Goal: Information Seeking & Learning: Compare options

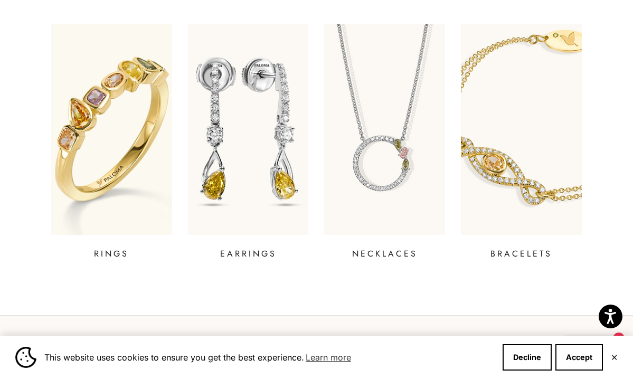
scroll to position [364, 0]
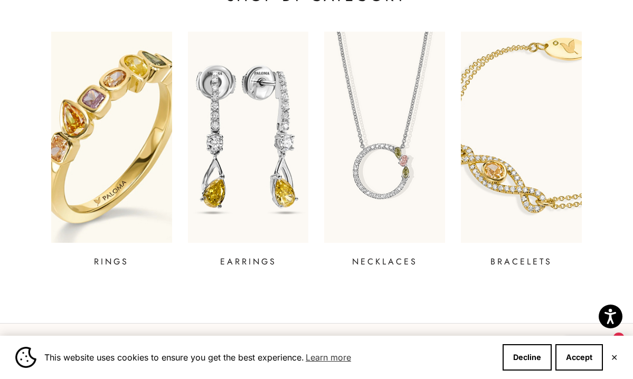
click at [120, 156] on img at bounding box center [111, 137] width 145 height 253
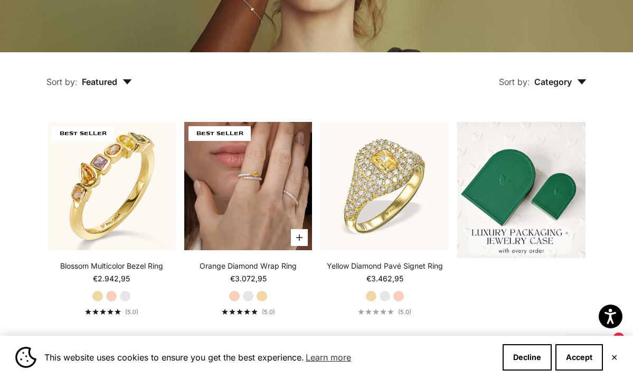
scroll to position [197, 0]
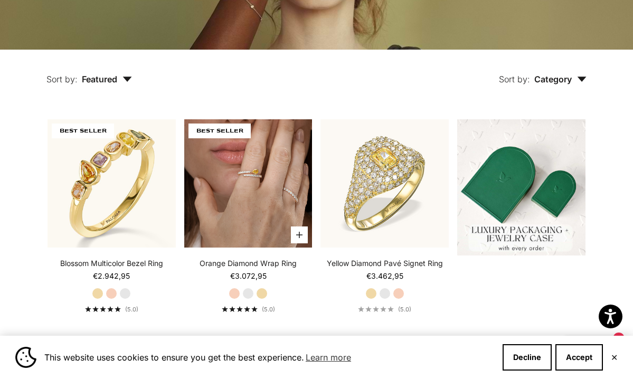
click at [252, 214] on img at bounding box center [248, 183] width 128 height 128
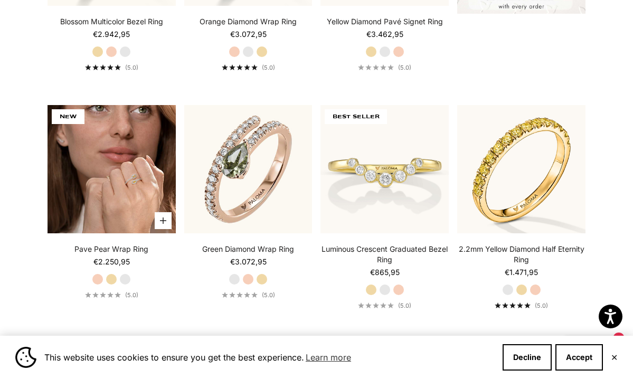
scroll to position [440, 0]
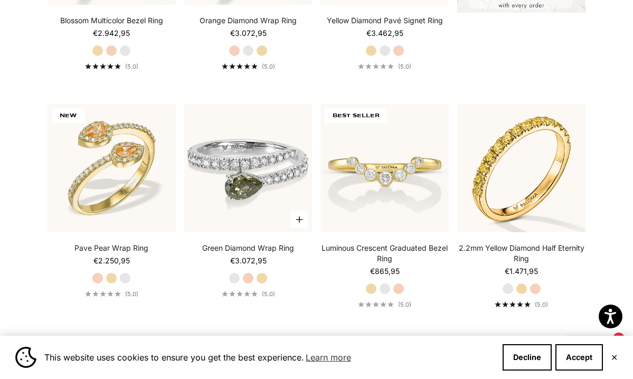
click at [255, 193] on img at bounding box center [248, 168] width 128 height 128
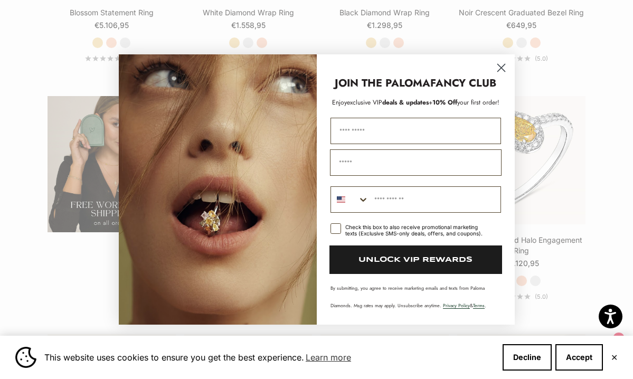
scroll to position [1606, 0]
click at [501, 59] on circle "Close dialog" at bounding box center [500, 67] width 17 height 17
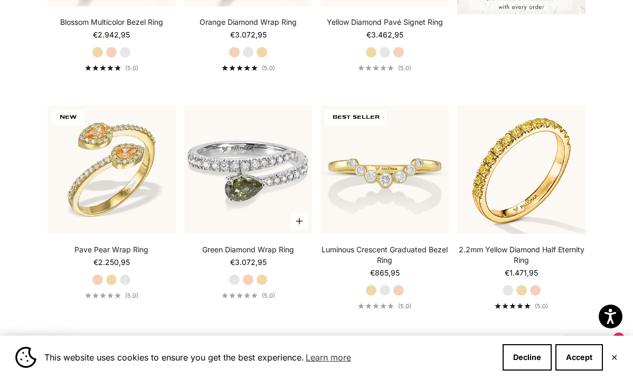
scroll to position [436, 0]
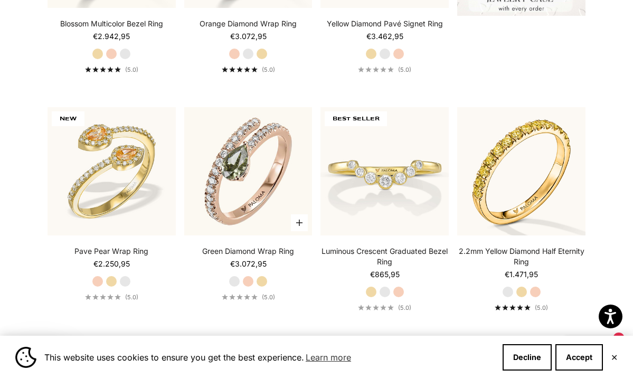
click at [233, 286] on label "White Gold" at bounding box center [234, 281] width 12 height 12
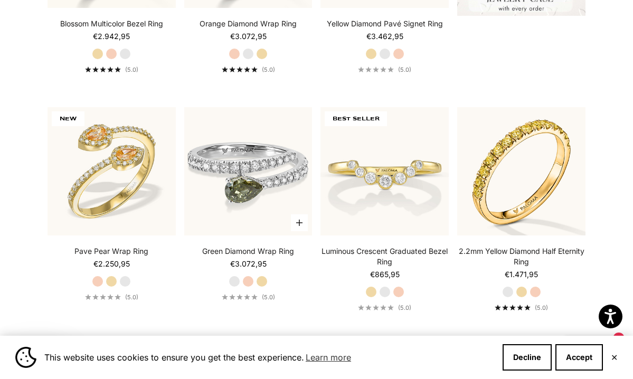
click at [268, 180] on img at bounding box center [248, 171] width 128 height 128
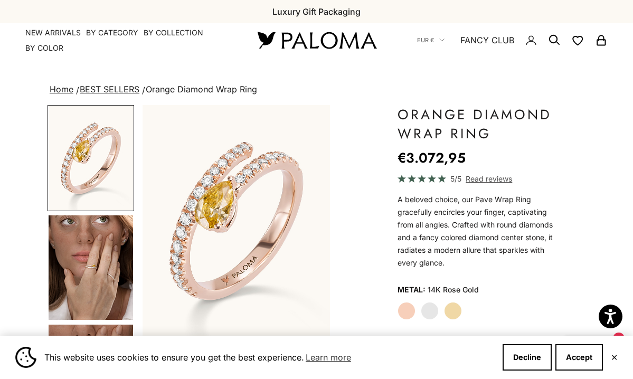
click at [91, 280] on img "Go to item 4" at bounding box center [91, 267] width 84 height 104
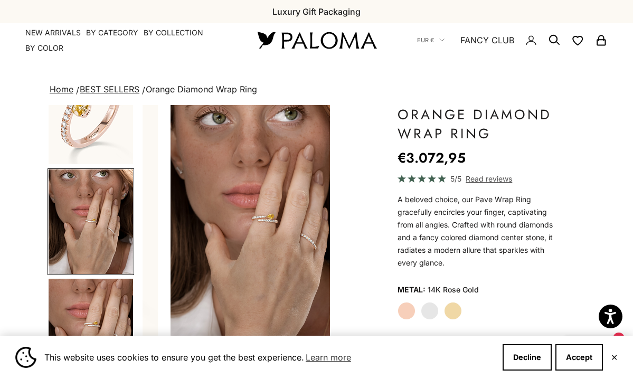
scroll to position [0, 200]
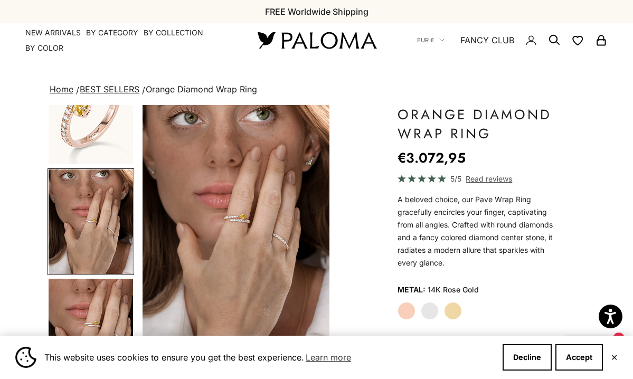
click at [451, 315] on label "Yellow Gold" at bounding box center [453, 311] width 18 height 18
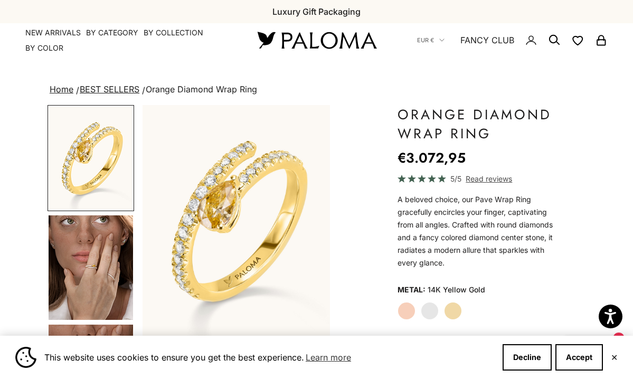
click at [431, 314] on label "White Gold" at bounding box center [430, 311] width 18 height 18
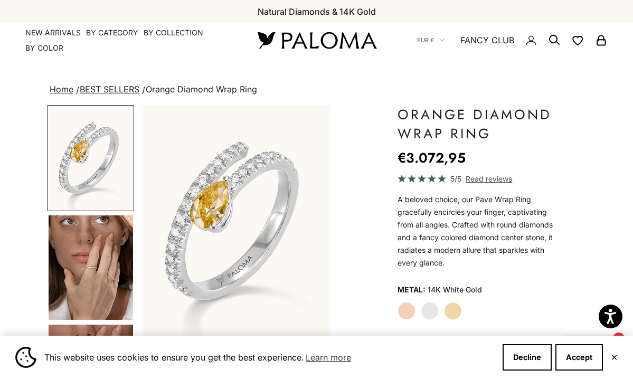
click at [408, 316] on label "Rose Gold" at bounding box center [406, 311] width 18 height 18
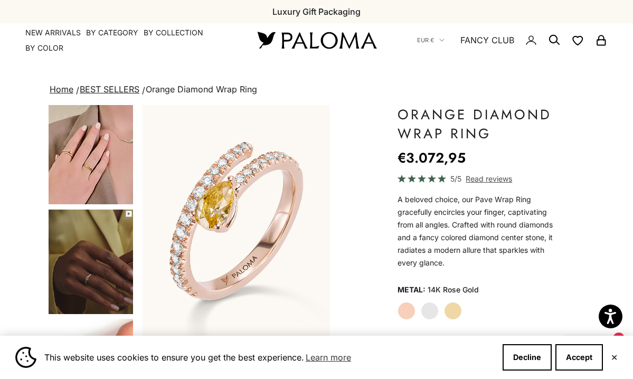
scroll to position [334, 0]
click at [70, 159] on img "Go to item 6" at bounding box center [91, 152] width 84 height 104
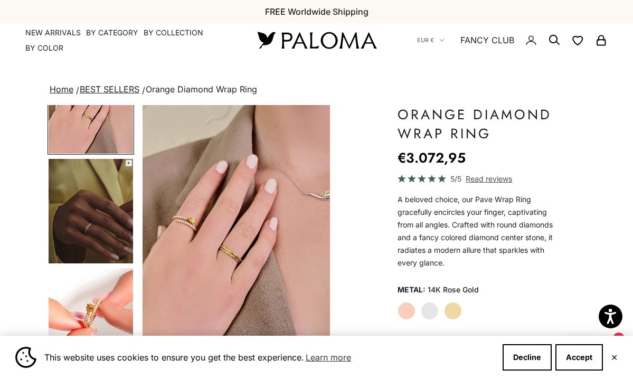
scroll to position [401, 0]
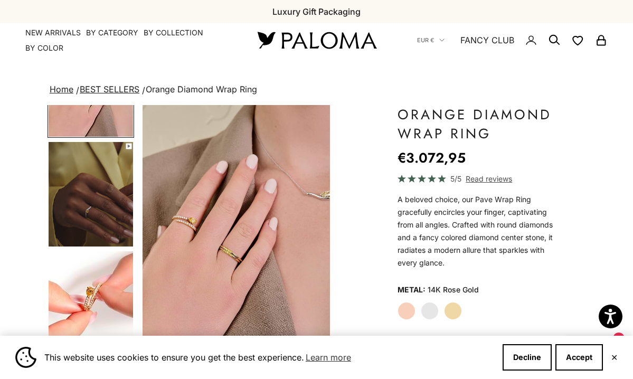
click at [91, 297] on img "Go to item 8" at bounding box center [91, 303] width 84 height 104
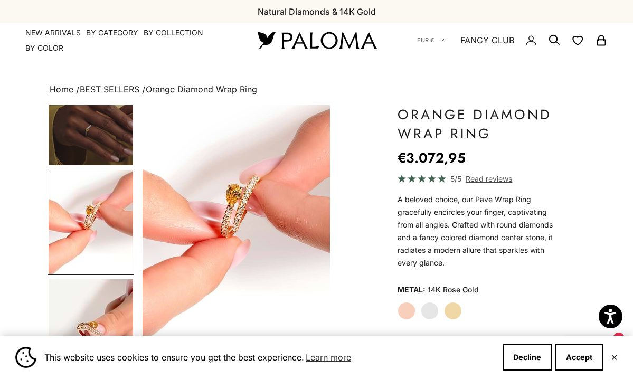
scroll to position [0, 0]
click at [81, 214] on img "Go to item 8" at bounding box center [91, 222] width 84 height 104
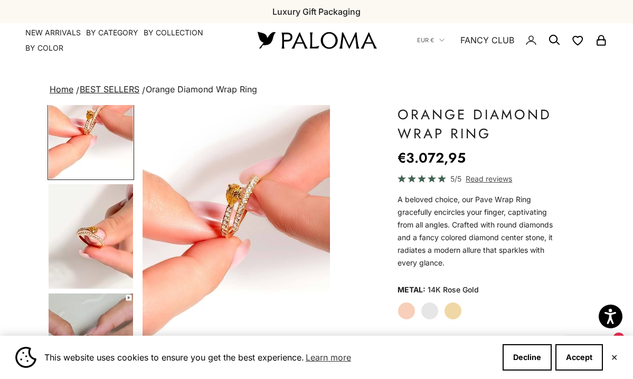
click at [101, 241] on img "Go to item 9" at bounding box center [91, 236] width 84 height 104
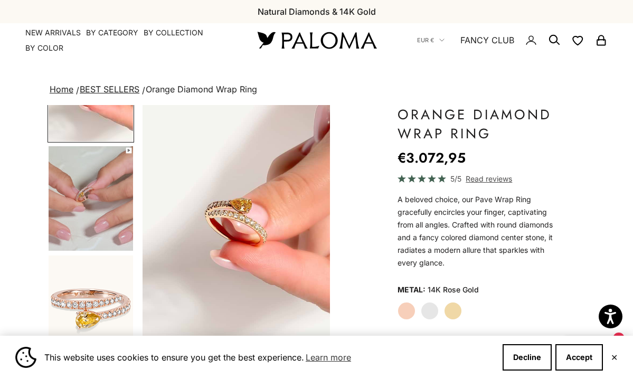
scroll to position [729, 0]
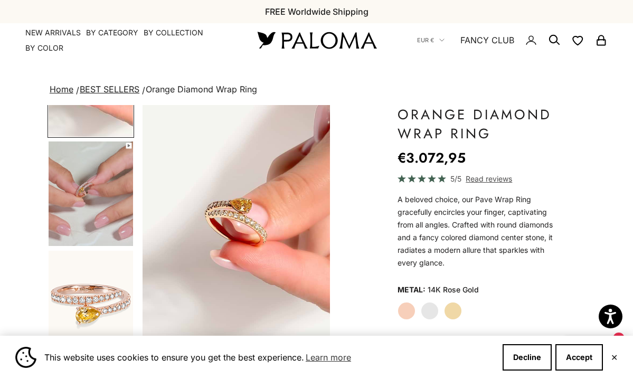
click at [99, 303] on img "Go to item 11" at bounding box center [91, 303] width 84 height 104
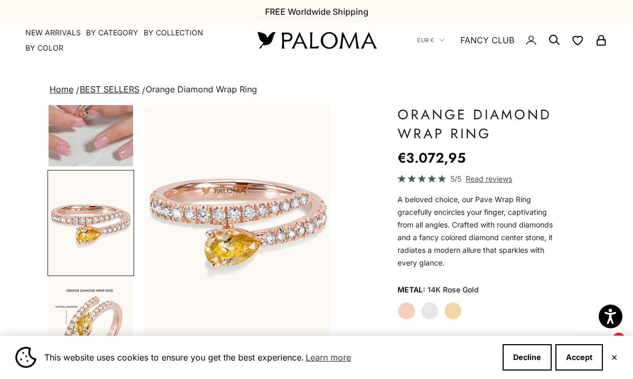
scroll to position [0, 1598]
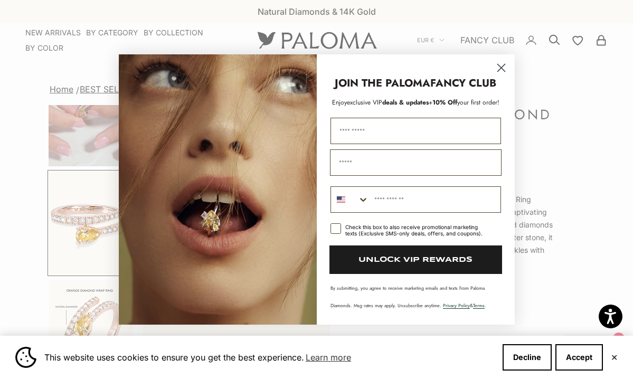
click at [498, 59] on circle "Close dialog" at bounding box center [500, 67] width 17 height 17
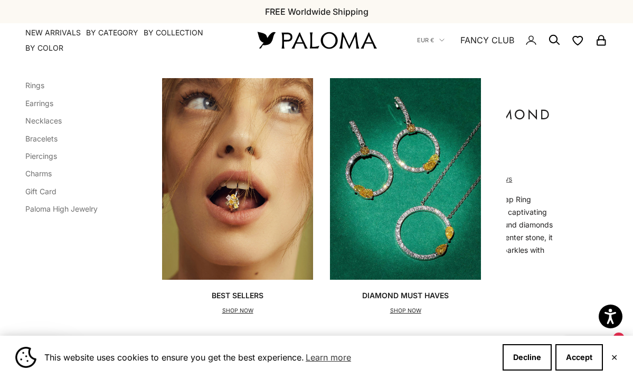
scroll to position [0, 0]
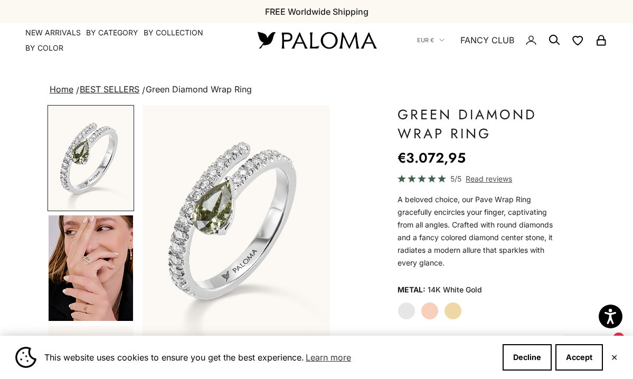
click at [430, 313] on label "Rose Gold" at bounding box center [430, 311] width 18 height 18
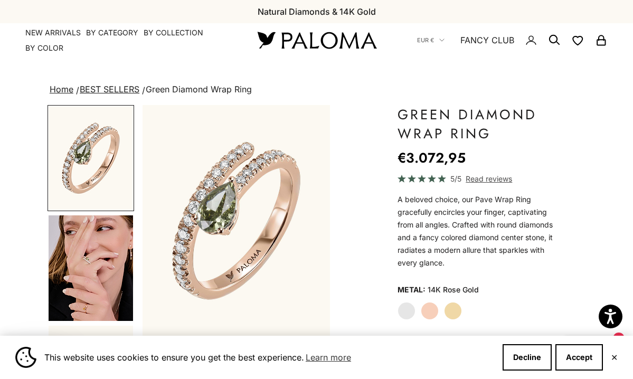
click at [90, 259] on img "Go to item 4" at bounding box center [91, 268] width 84 height 106
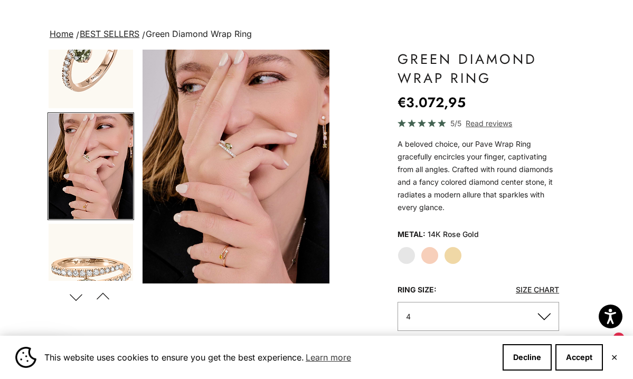
scroll to position [58, 0]
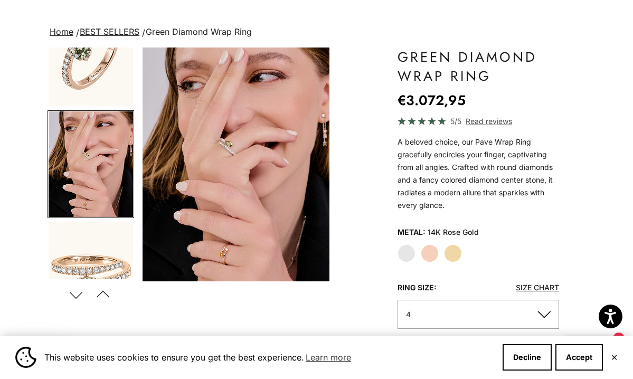
click at [233, 203] on img "Item 4 of 14" at bounding box center [235, 164] width 187 height 234
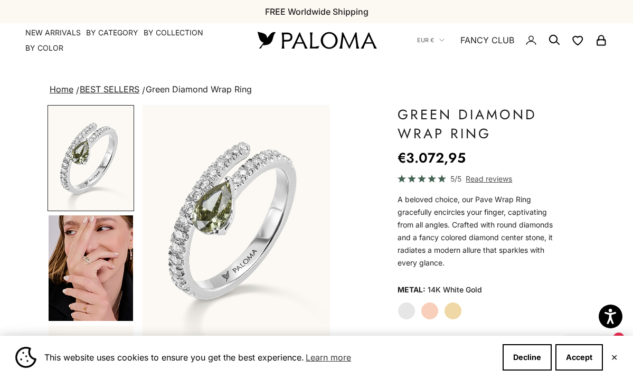
click at [93, 268] on img "Go to item 4" at bounding box center [91, 268] width 84 height 106
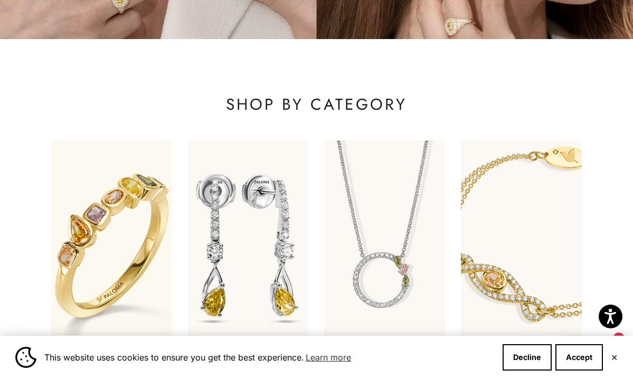
scroll to position [261, 0]
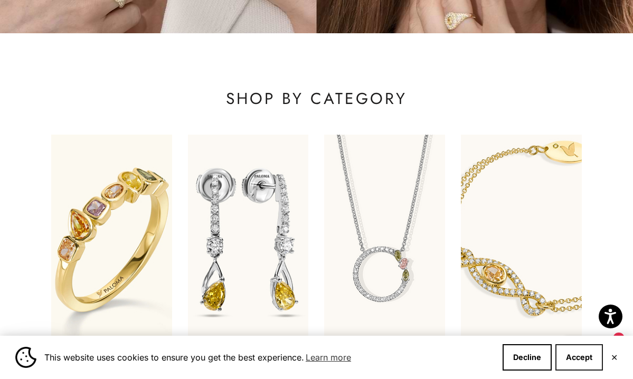
click at [586, 358] on button "Accept" at bounding box center [578, 357] width 47 height 26
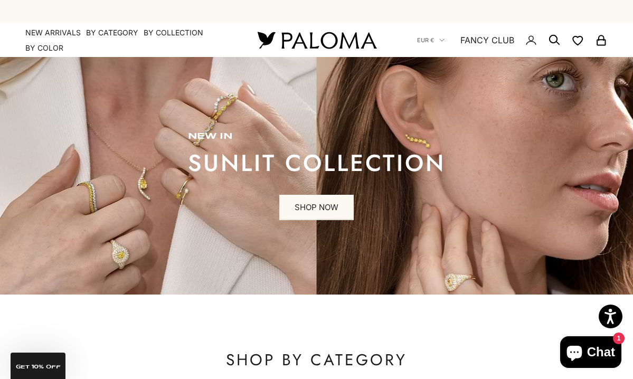
scroll to position [0, 0]
click at [422, 45] on span "EUR €" at bounding box center [425, 39] width 17 height 9
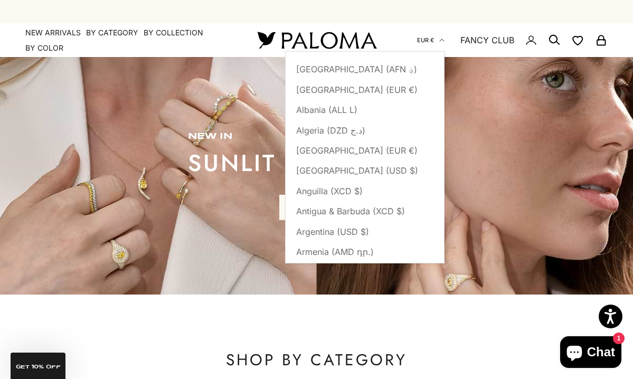
click at [422, 45] on span "EUR €" at bounding box center [425, 39] width 17 height 9
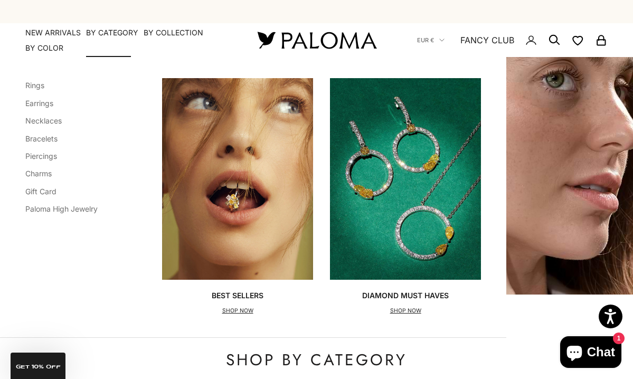
click at [380, 172] on img "Primary navigation" at bounding box center [405, 178] width 151 height 201
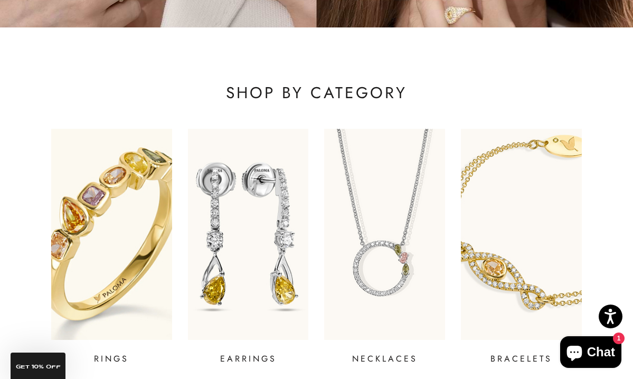
scroll to position [310, 0]
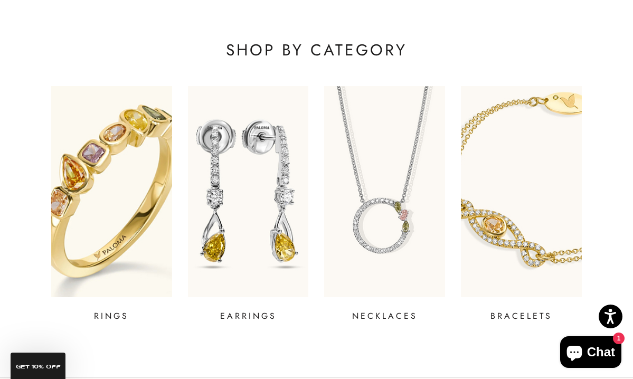
click at [108, 313] on link "RINGS" at bounding box center [111, 204] width 121 height 236
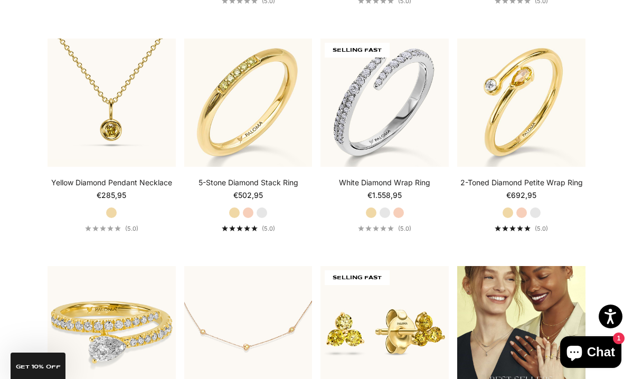
scroll to position [986, 0]
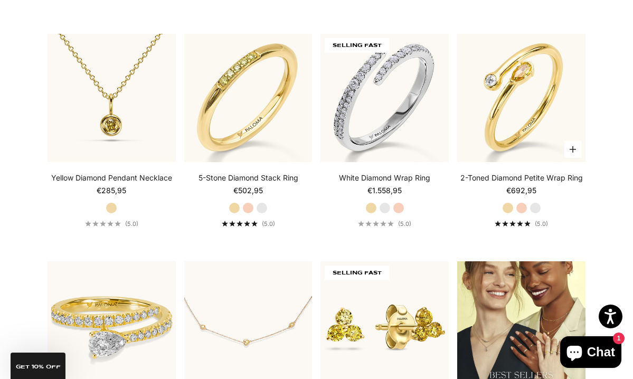
click at [521, 214] on label "Rose Gold" at bounding box center [522, 208] width 12 height 12
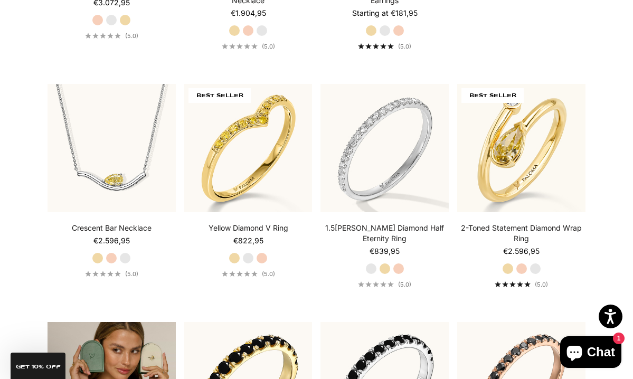
scroll to position [1402, 0]
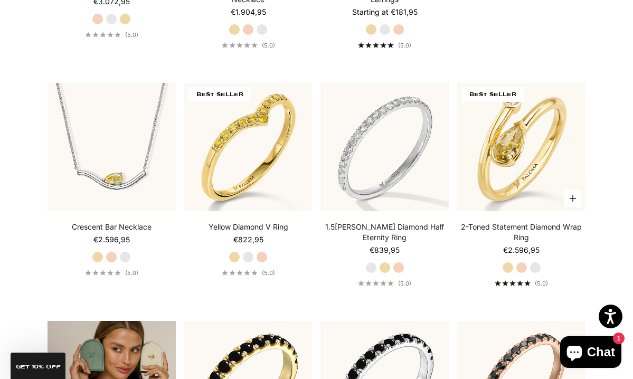
click at [523, 273] on label "Rose Gold" at bounding box center [522, 268] width 12 height 12
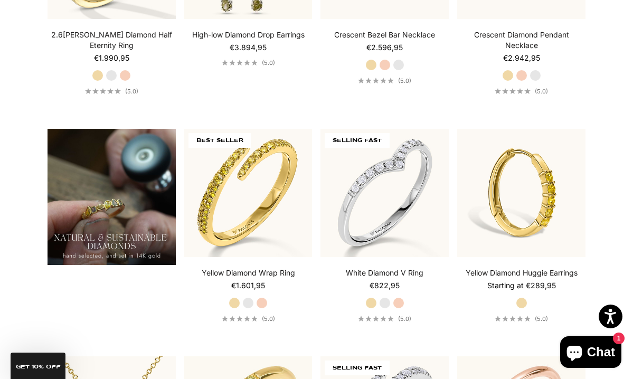
scroll to position [662, 0]
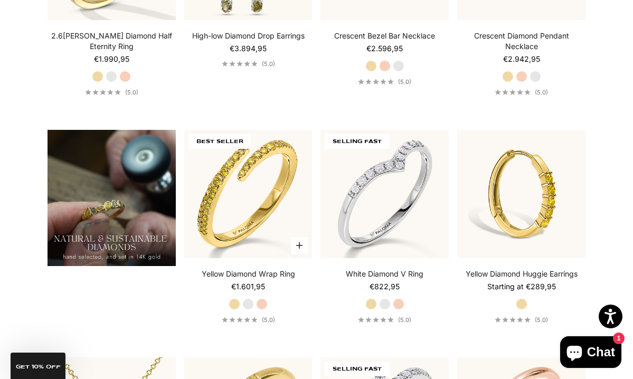
click at [262, 310] on label "Rose Gold" at bounding box center [262, 304] width 12 height 12
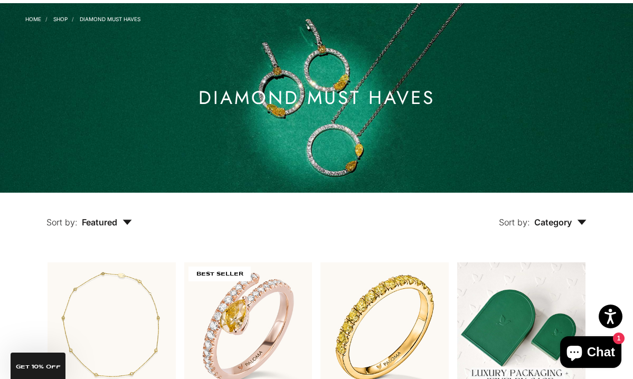
scroll to position [75, 0]
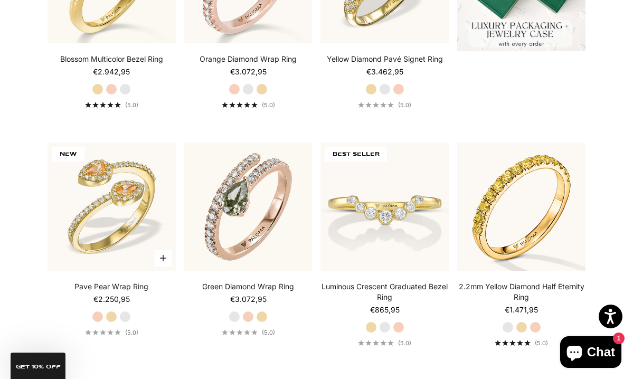
scroll to position [401, 0]
click at [97, 322] on label "Rose Gold" at bounding box center [98, 317] width 12 height 12
click at [99, 322] on label "Rose Gold" at bounding box center [98, 317] width 12 height 12
click at [98, 322] on label "Rose Gold" at bounding box center [98, 317] width 12 height 12
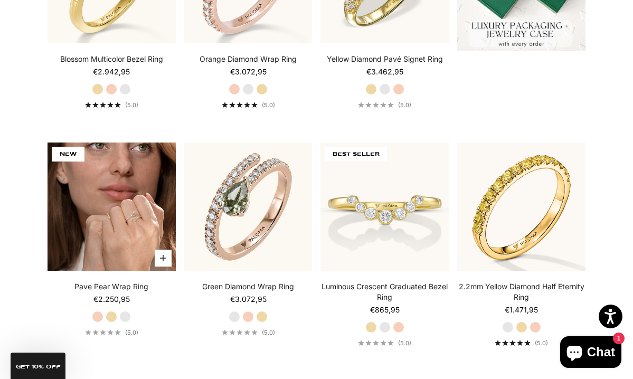
click at [116, 225] on img at bounding box center [111, 206] width 128 height 128
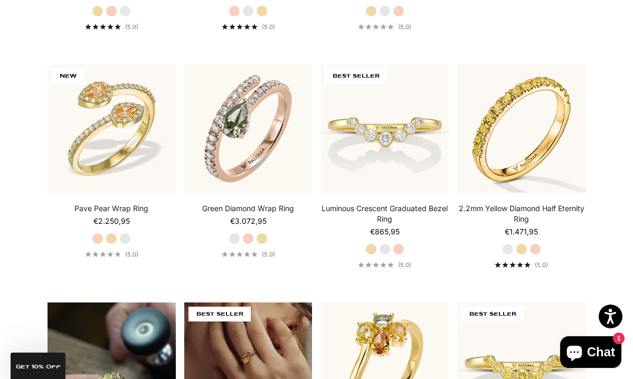
scroll to position [464, 0]
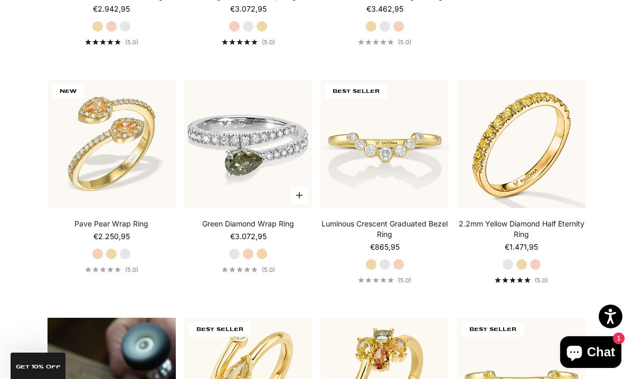
click at [252, 180] on img at bounding box center [248, 144] width 128 height 128
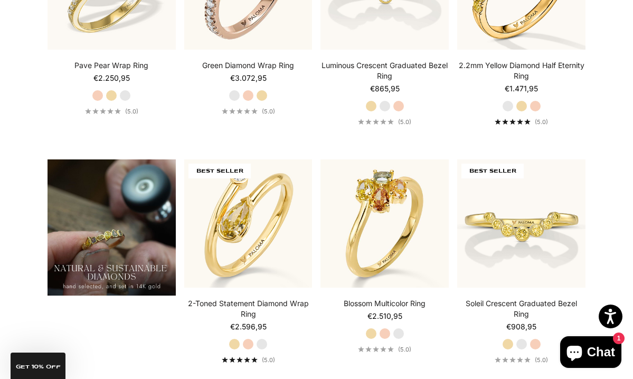
scroll to position [640, 0]
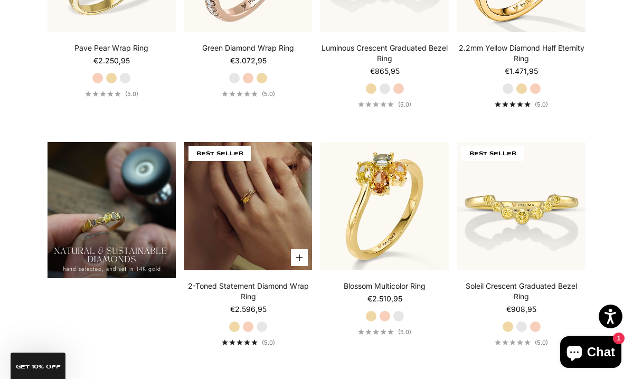
click at [239, 240] on img at bounding box center [248, 206] width 128 height 128
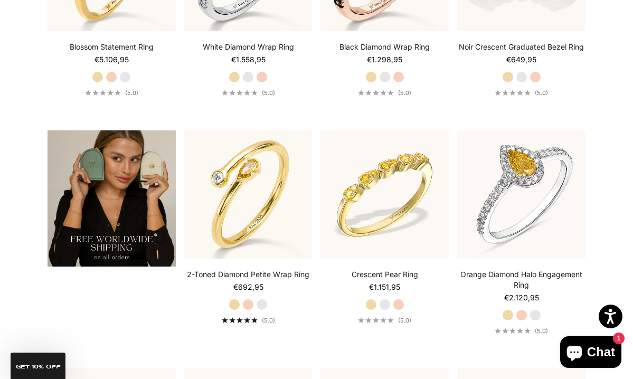
scroll to position [1575, 0]
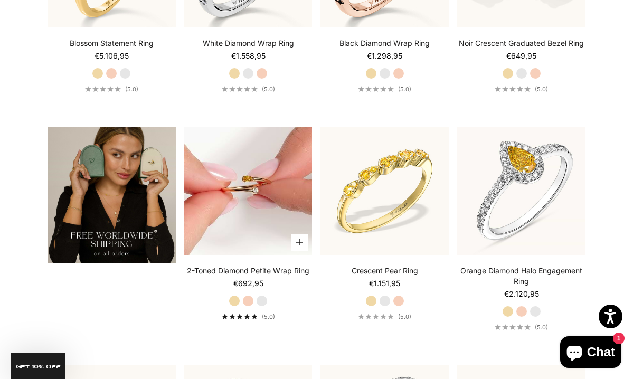
click at [242, 197] on img at bounding box center [248, 191] width 128 height 128
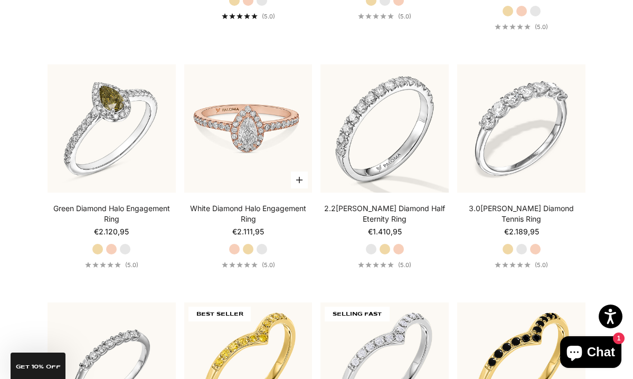
scroll to position [1888, 0]
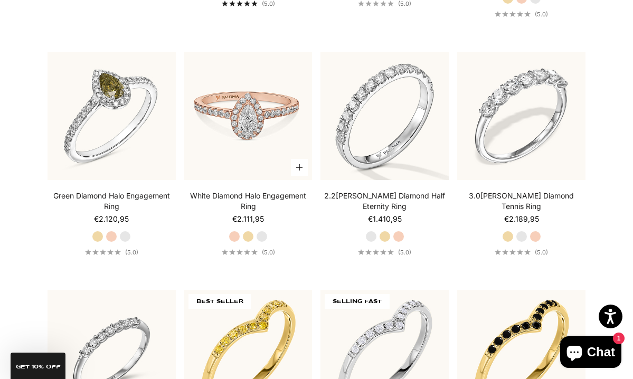
click at [261, 137] on img at bounding box center [248, 116] width 128 height 128
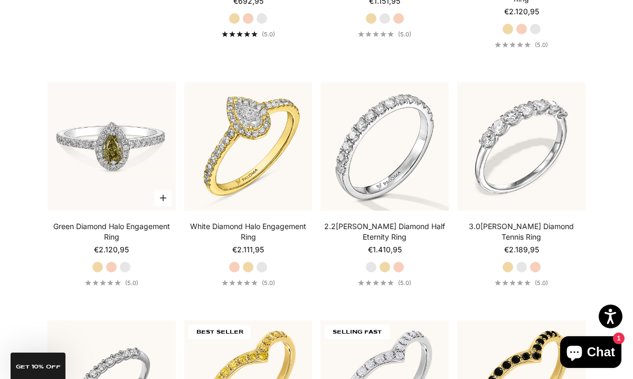
scroll to position [1858, 0]
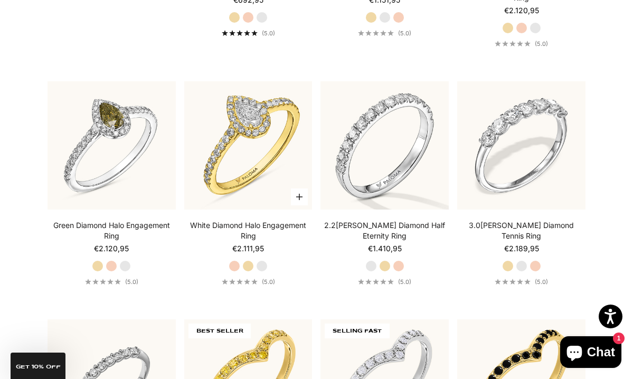
click at [235, 272] on label "Rose Gold" at bounding box center [234, 266] width 12 height 12
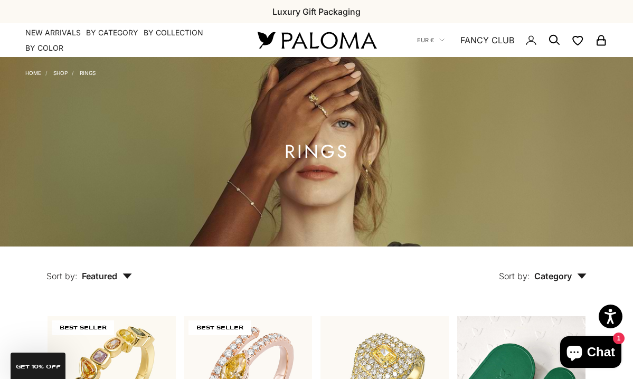
scroll to position [0, 0]
click at [43, 35] on link "NEW ARRIVALS" at bounding box center [52, 32] width 55 height 11
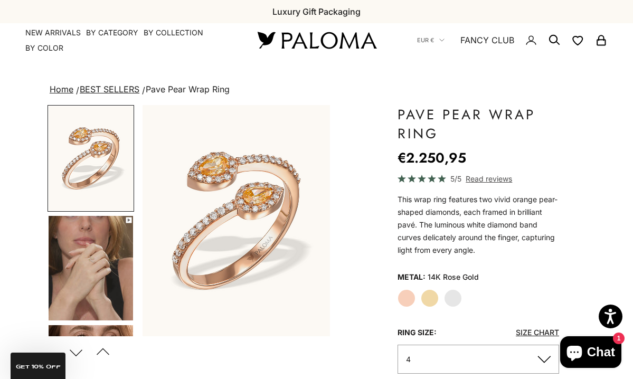
click at [79, 355] on button "Next" at bounding box center [76, 352] width 24 height 24
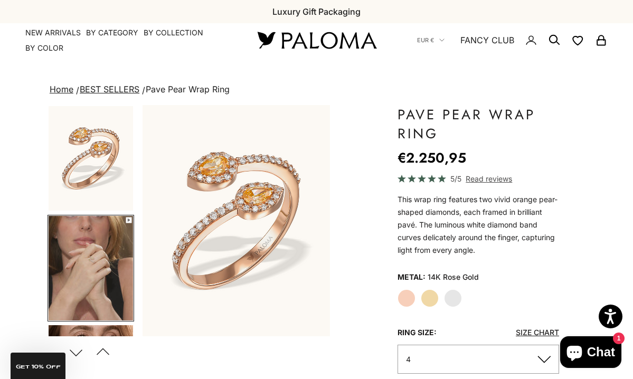
scroll to position [0, 200]
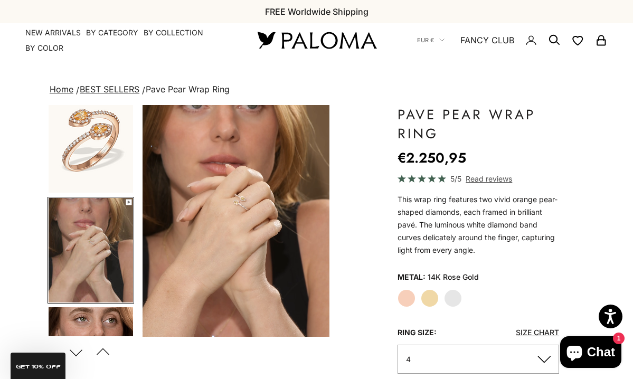
scroll to position [0, 0]
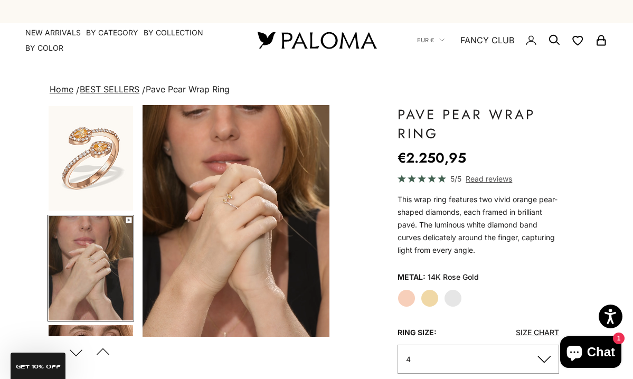
click at [95, 172] on img "Go to item 3" at bounding box center [91, 158] width 84 height 104
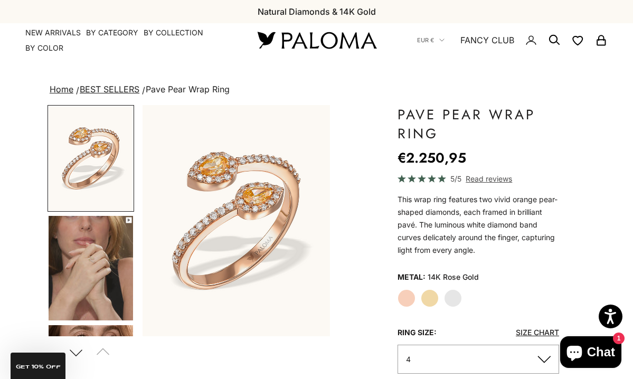
click at [92, 264] on img "Go to item 4" at bounding box center [91, 268] width 84 height 104
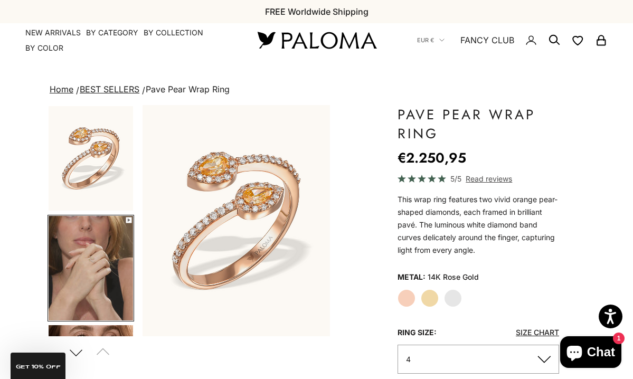
scroll to position [0, 200]
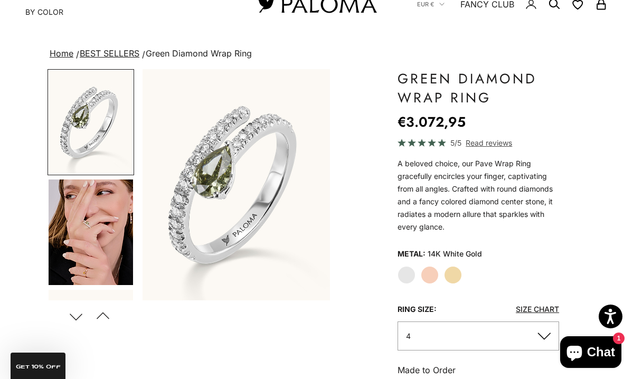
scroll to position [50, 0]
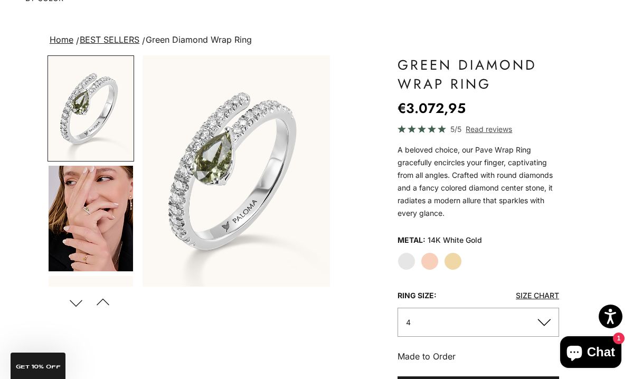
click at [431, 266] on label "Rose Gold" at bounding box center [430, 261] width 18 height 18
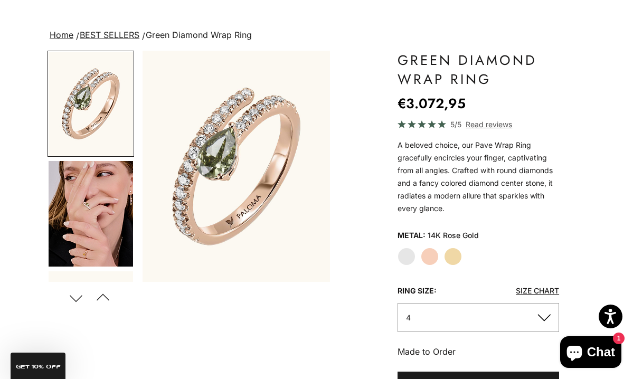
scroll to position [62, 0]
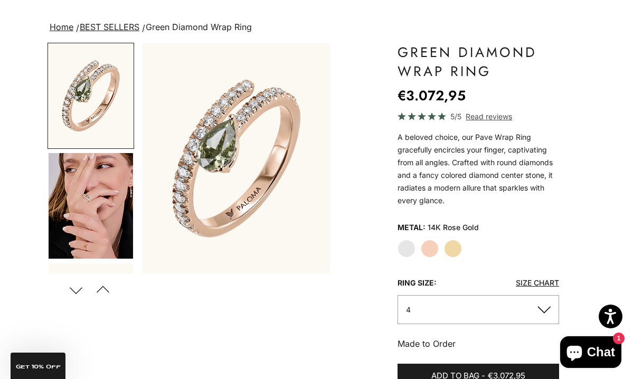
click at [91, 208] on img "Go to item 4" at bounding box center [91, 206] width 84 height 106
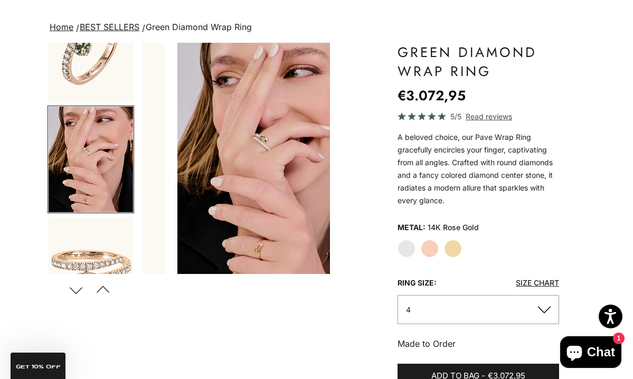
scroll to position [0, 200]
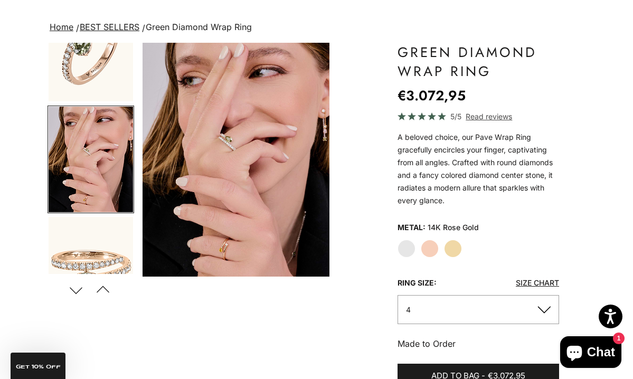
click at [236, 151] on img "Item 4 of 14" at bounding box center [235, 160] width 187 height 234
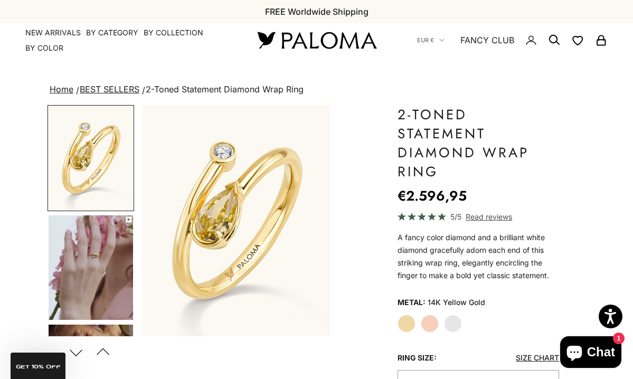
click at [90, 263] on img "Go to item 4" at bounding box center [91, 267] width 84 height 104
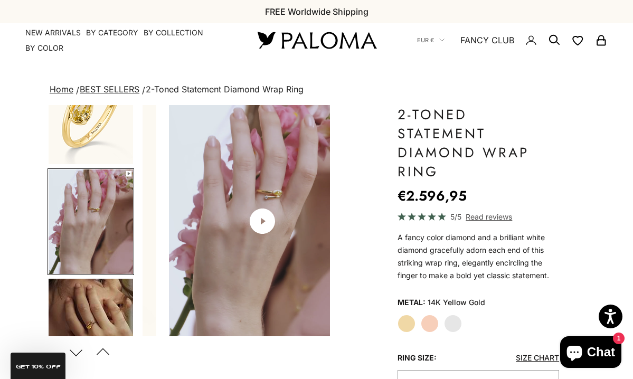
scroll to position [0, 200]
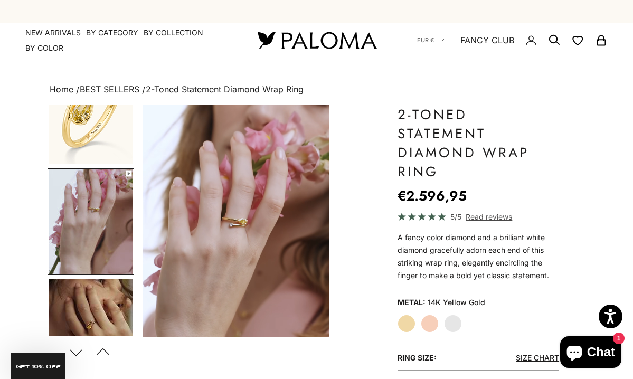
click at [93, 324] on img "Go to item 5" at bounding box center [91, 331] width 84 height 104
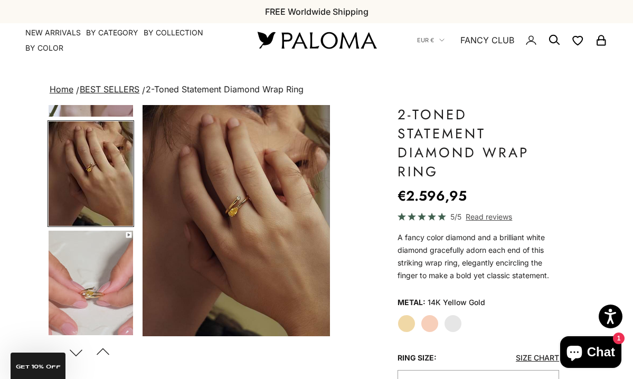
scroll to position [205, 0]
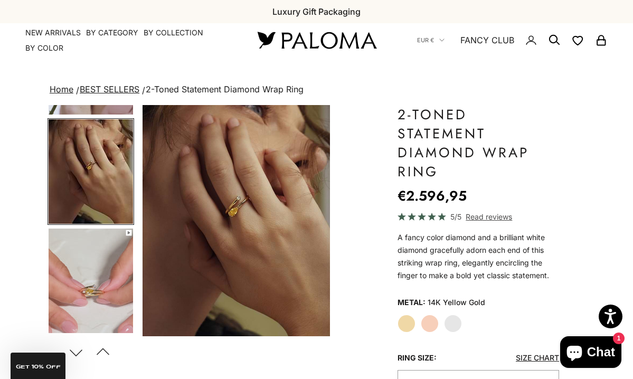
click at [80, 289] on img "Go to item 6" at bounding box center [91, 280] width 84 height 104
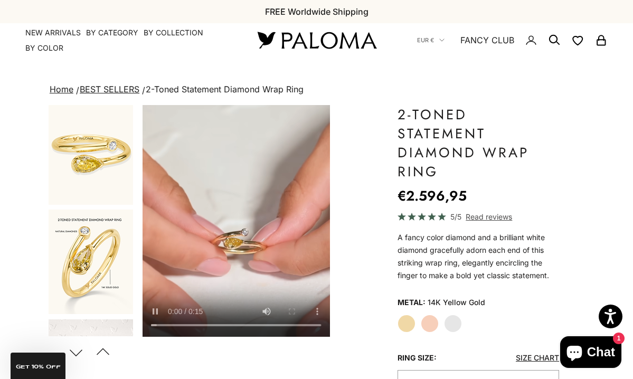
scroll to position [444, 0]
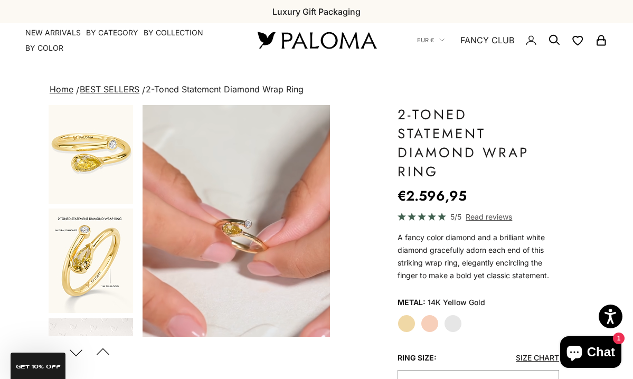
click at [85, 269] on img "Go to item 8" at bounding box center [91, 260] width 84 height 104
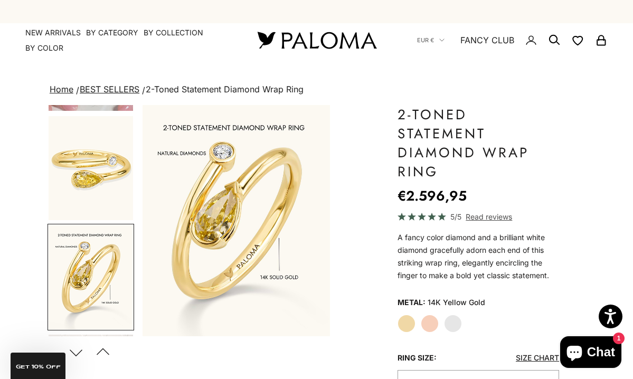
scroll to position [476, 0]
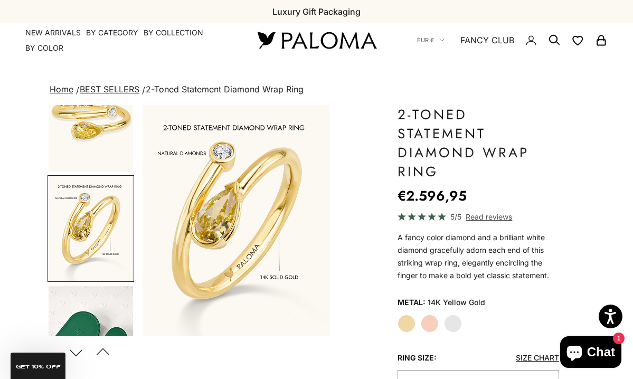
click at [427, 329] on label "Rose Gold" at bounding box center [430, 324] width 18 height 18
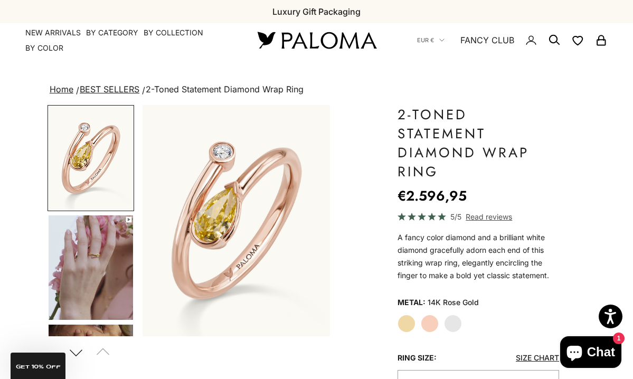
click at [403, 327] on label "Yellow Gold" at bounding box center [406, 324] width 18 height 18
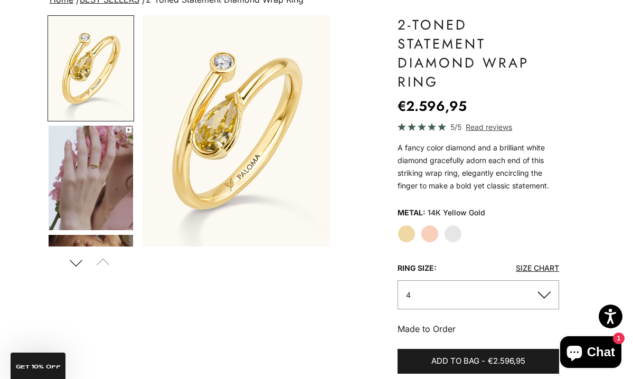
scroll to position [93, 0]
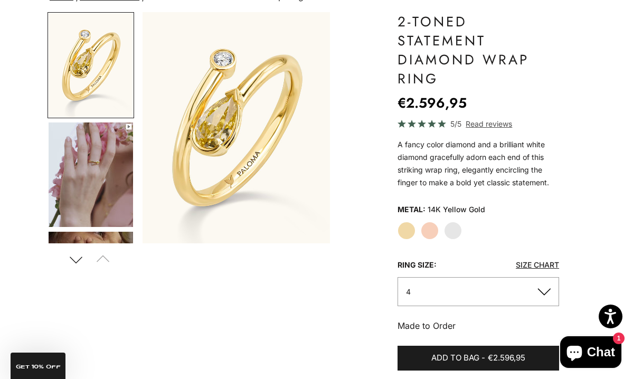
click at [95, 177] on img "Go to item 4" at bounding box center [91, 174] width 84 height 104
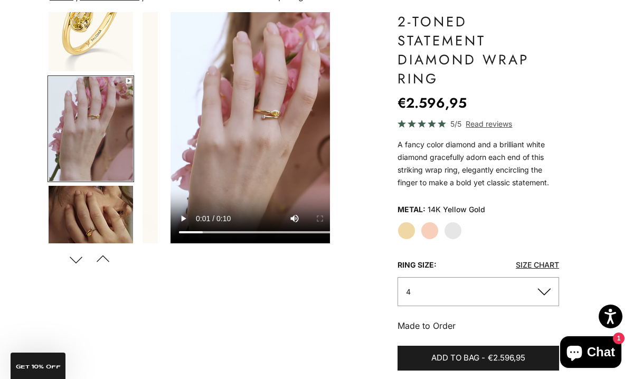
scroll to position [0, 200]
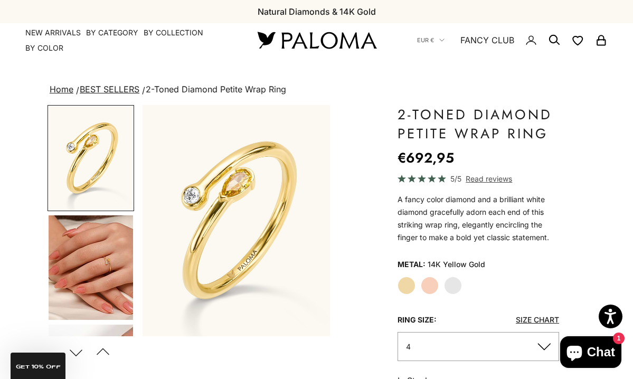
click at [106, 272] on img "Go to item 4" at bounding box center [91, 267] width 84 height 104
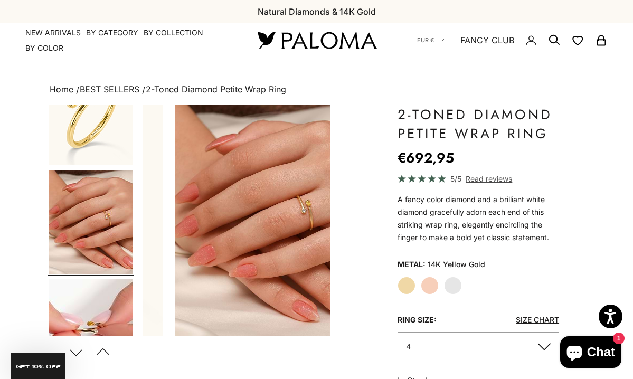
scroll to position [0, 200]
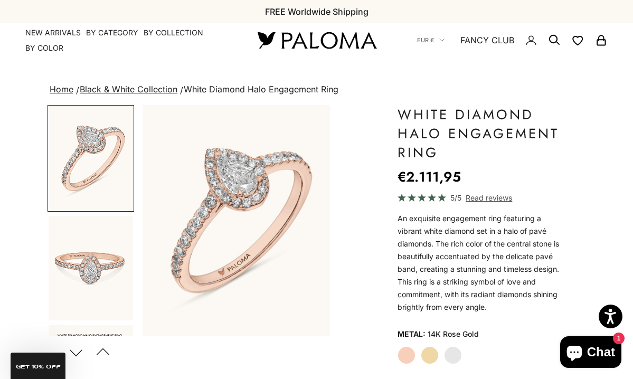
click at [92, 276] on img "Go to item 5" at bounding box center [91, 268] width 84 height 104
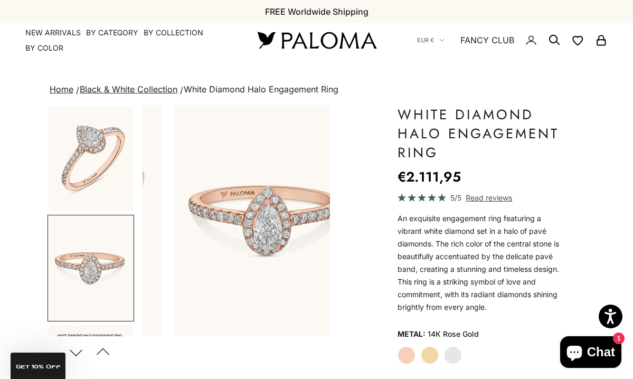
scroll to position [46, 0]
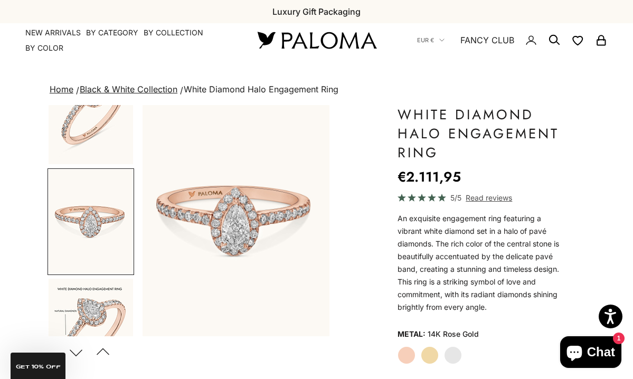
click at [245, 230] on img "Item 5 of 13" at bounding box center [235, 220] width 187 height 231
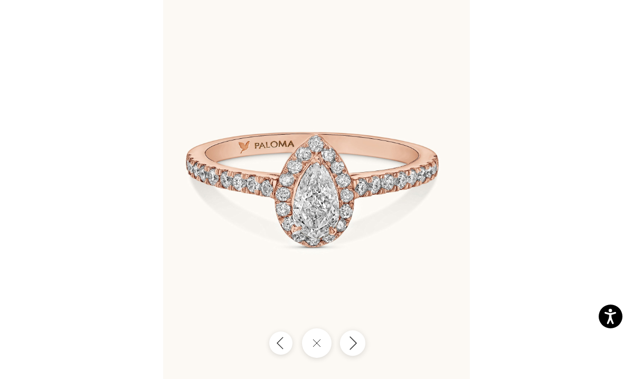
click at [355, 342] on icon "Next" at bounding box center [353, 343] width 6 height 13
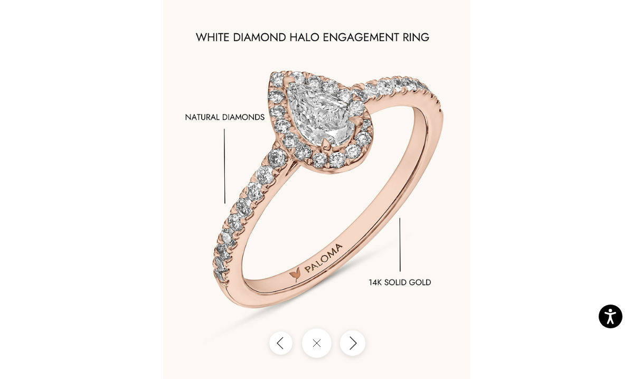
click at [355, 342] on icon "Next" at bounding box center [353, 343] width 6 height 13
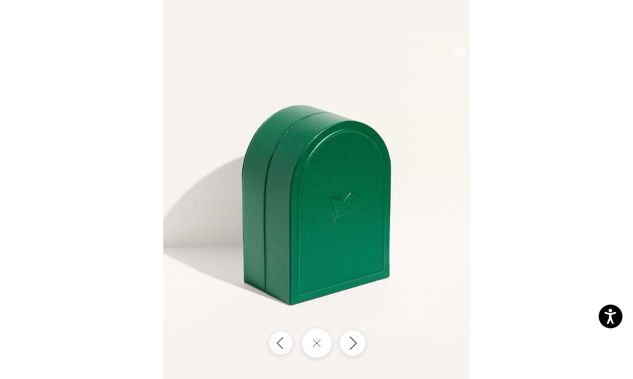
click at [355, 342] on icon "Next" at bounding box center [353, 343] width 6 height 13
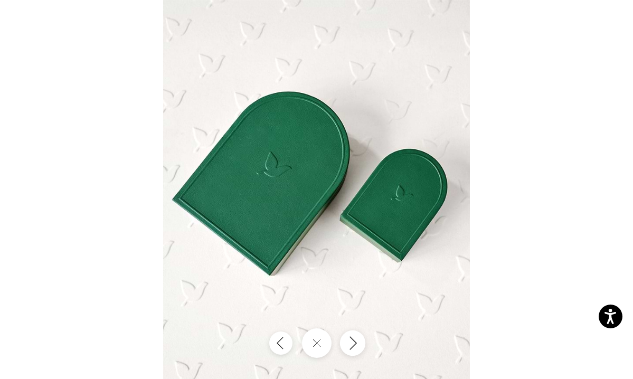
click at [355, 342] on icon "Next" at bounding box center [353, 343] width 6 height 13
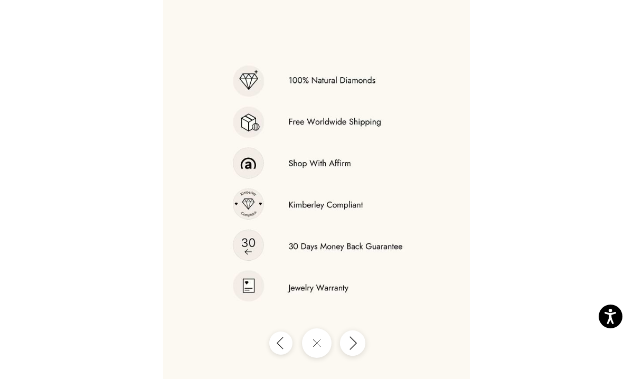
click at [355, 342] on icon "Next" at bounding box center [353, 343] width 6 height 13
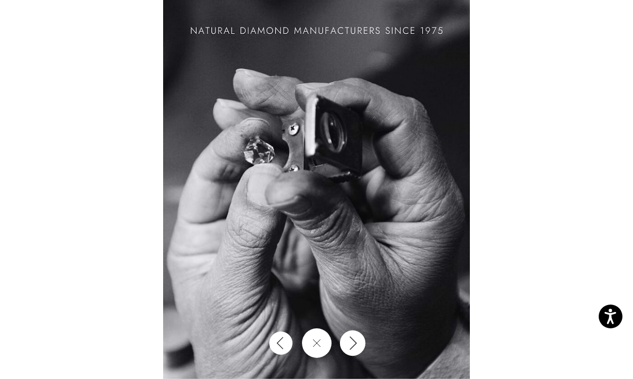
click at [355, 342] on icon "Next" at bounding box center [353, 343] width 6 height 13
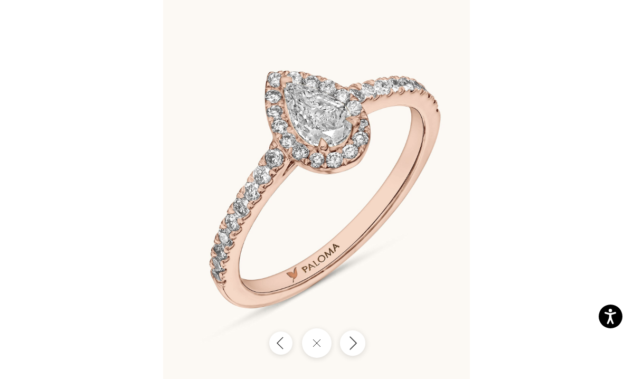
click at [355, 342] on icon "Next" at bounding box center [353, 343] width 6 height 13
